Goal: Find specific page/section: Find specific page/section

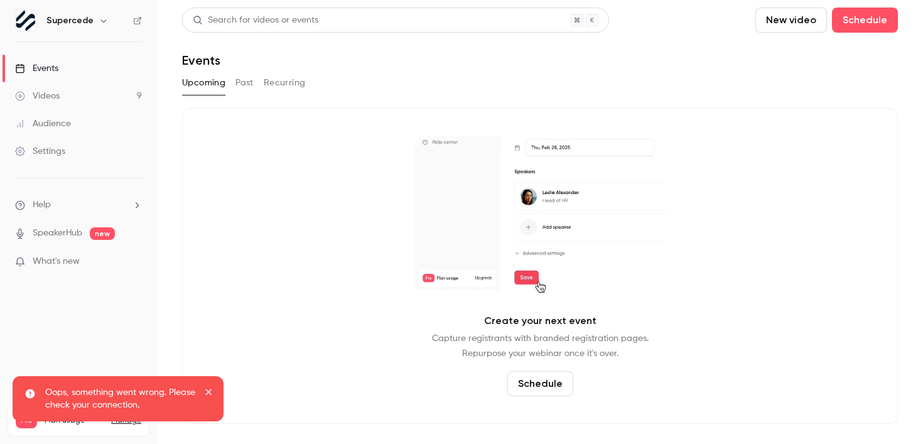
click at [72, 19] on h6 "Supercede" at bounding box center [69, 20] width 47 height 13
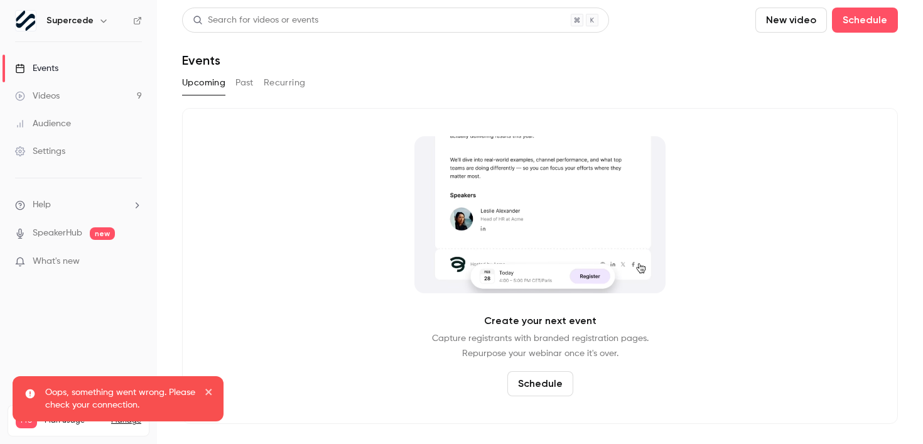
click at [99, 18] on icon "button" at bounding box center [104, 21] width 10 height 10
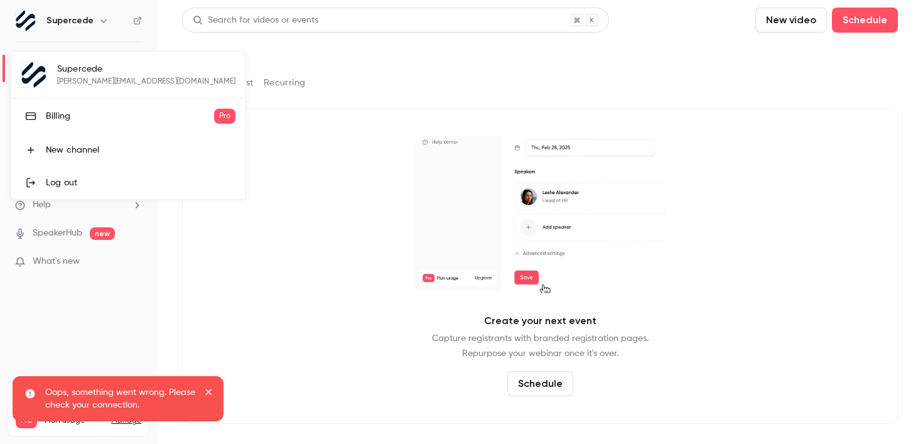
click at [62, 120] on div "Billing" at bounding box center [130, 116] width 168 height 13
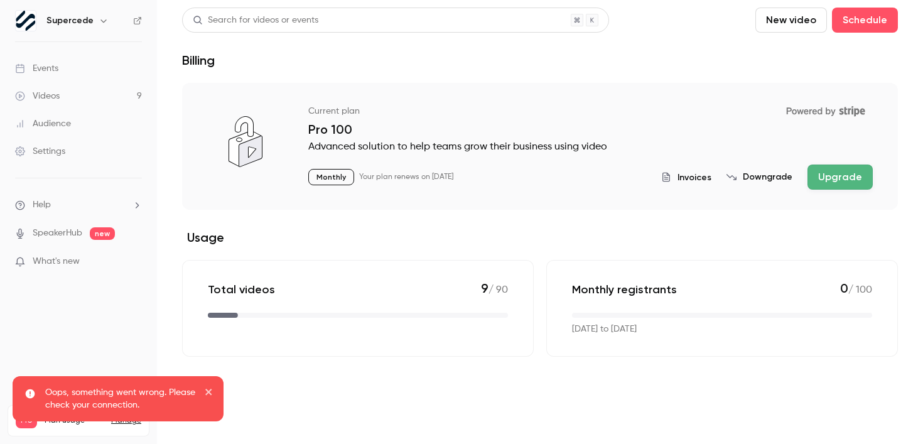
click at [671, 180] on icon "billing" at bounding box center [666, 177] width 10 height 10
